Goal: Task Accomplishment & Management: Manage account settings

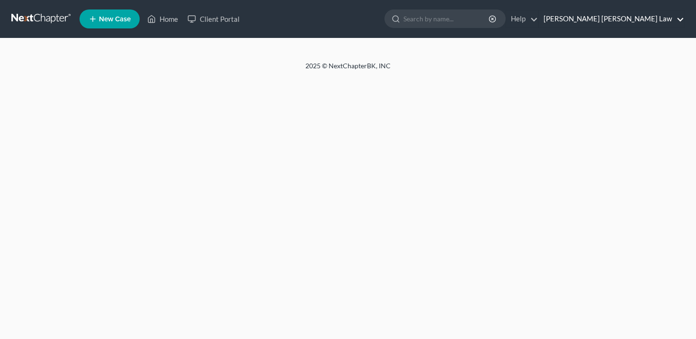
click at [647, 20] on link "[PERSON_NAME] [PERSON_NAME] Law" at bounding box center [611, 18] width 145 height 17
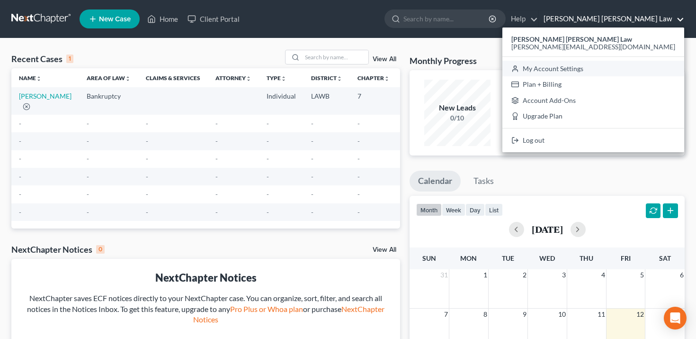
click at [629, 64] on link "My Account Settings" at bounding box center [593, 69] width 182 height 16
select select "24"
select select "19"
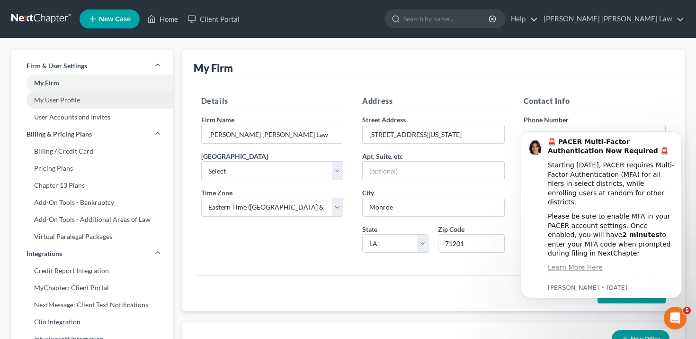
click at [134, 102] on link "My User Profile" at bounding box center [91, 99] width 161 height 17
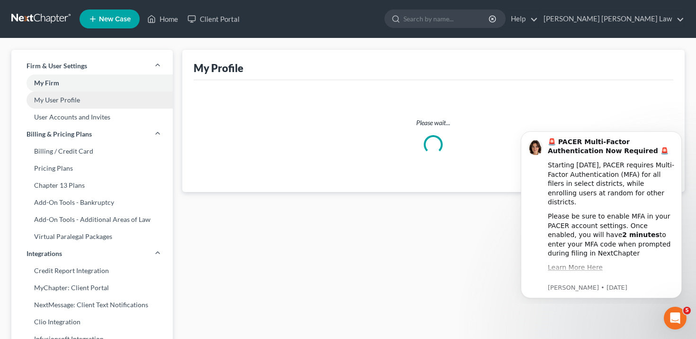
select select "19"
select select "paralegal"
